Goal: Task Accomplishment & Management: Manage account settings

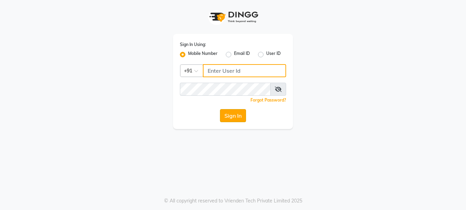
type input "9595211594"
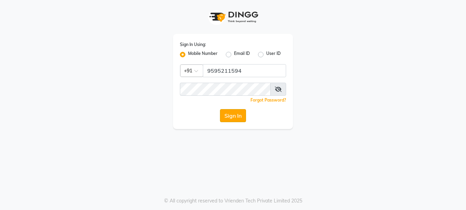
click at [233, 111] on button "Sign In" at bounding box center [233, 115] width 26 height 13
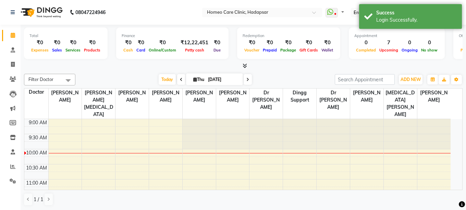
select select "en"
